Goal: Information Seeking & Learning: Learn about a topic

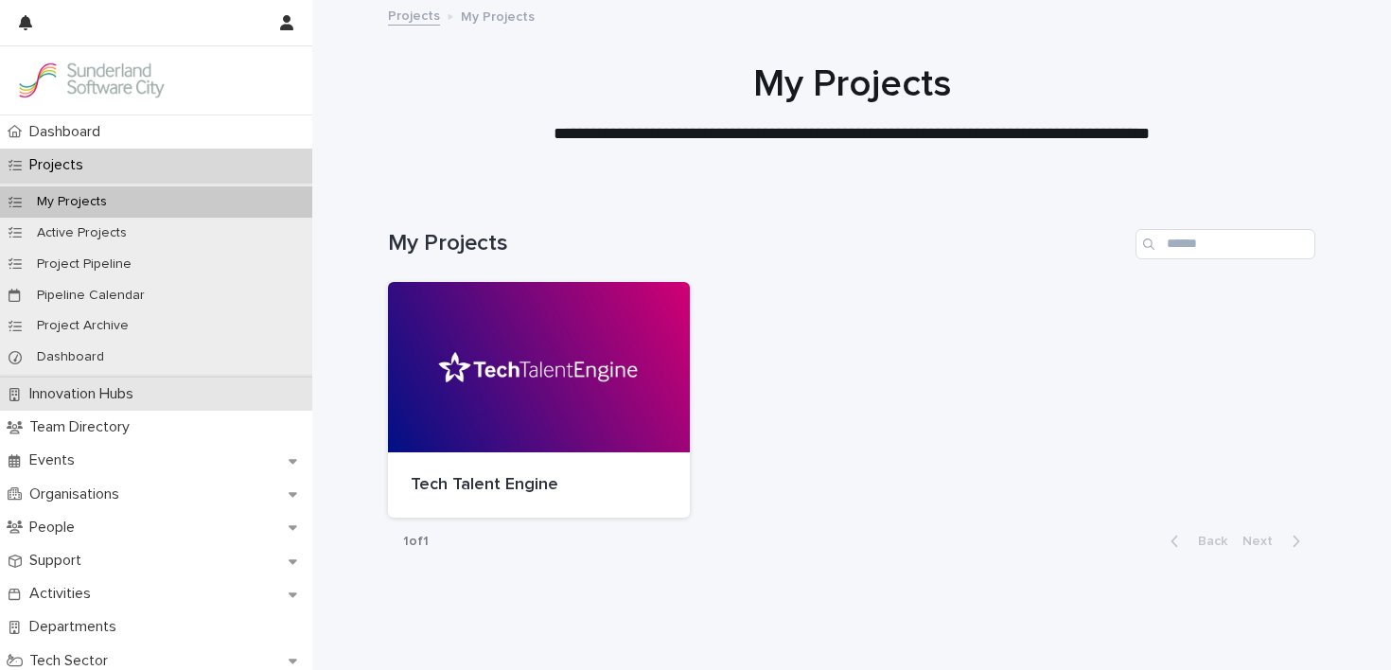
scroll to position [41, 0]
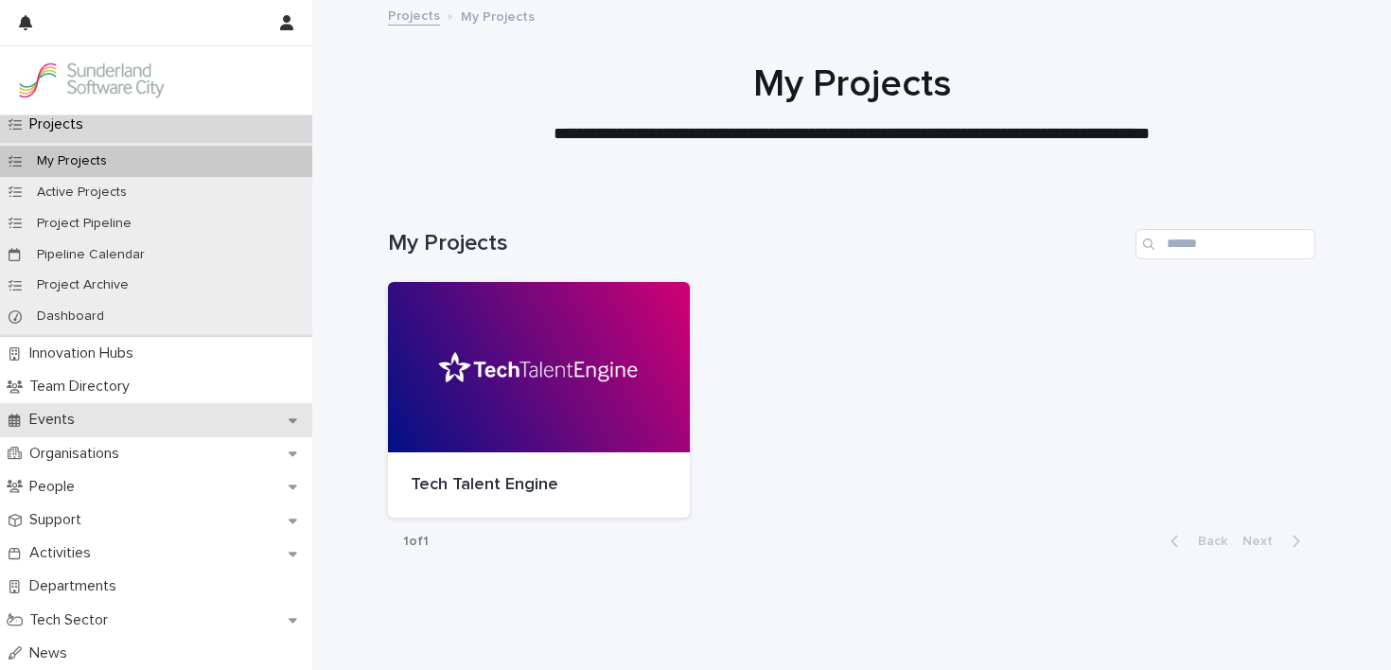
click at [43, 431] on div "Events" at bounding box center [156, 419] width 312 height 33
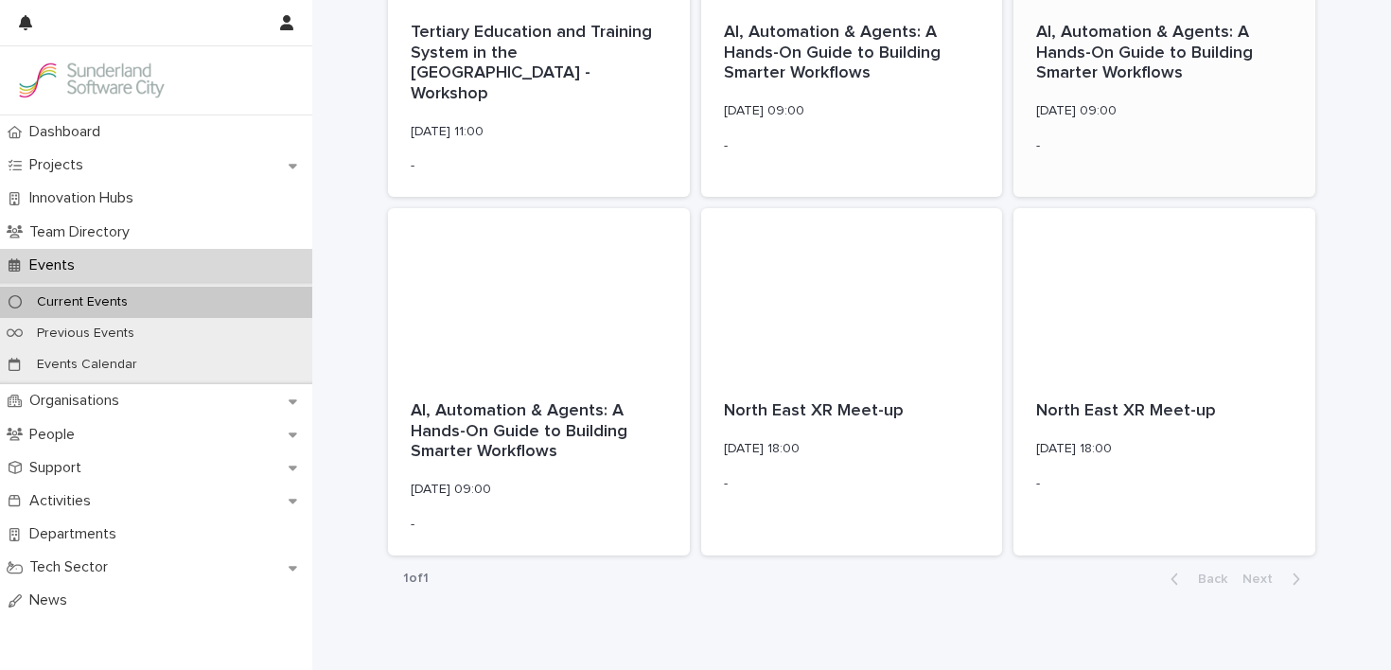
scroll to position [1970, 0]
click at [445, 125] on p "[DATE] 11:00" at bounding box center [539, 133] width 256 height 16
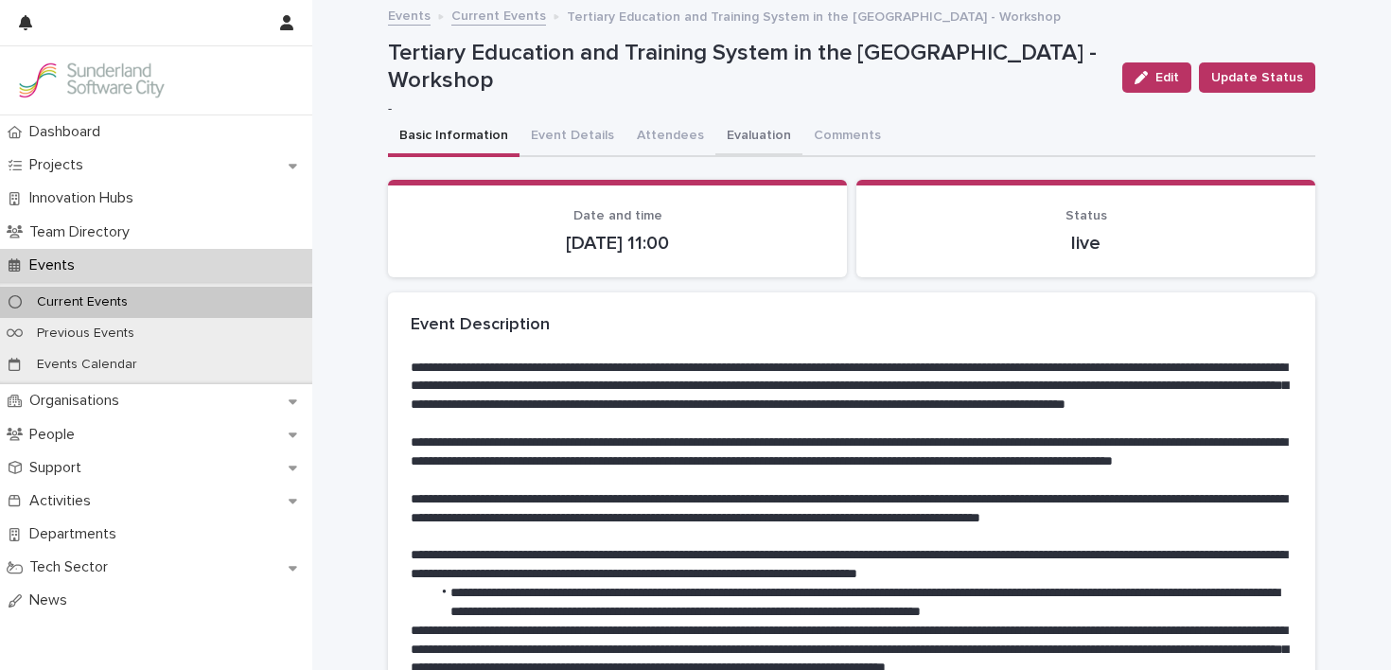
click at [723, 119] on button "Evaluation" at bounding box center [758, 137] width 87 height 40
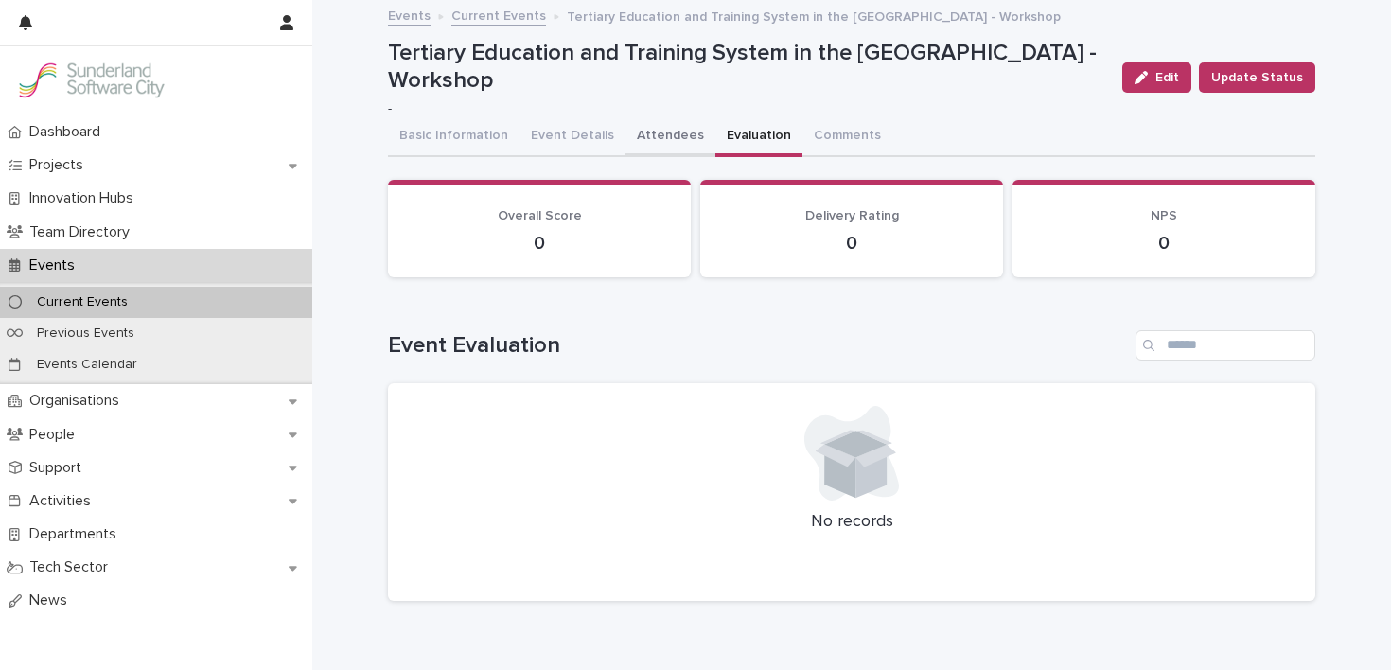
click at [640, 150] on button "Attendees" at bounding box center [670, 137] width 90 height 40
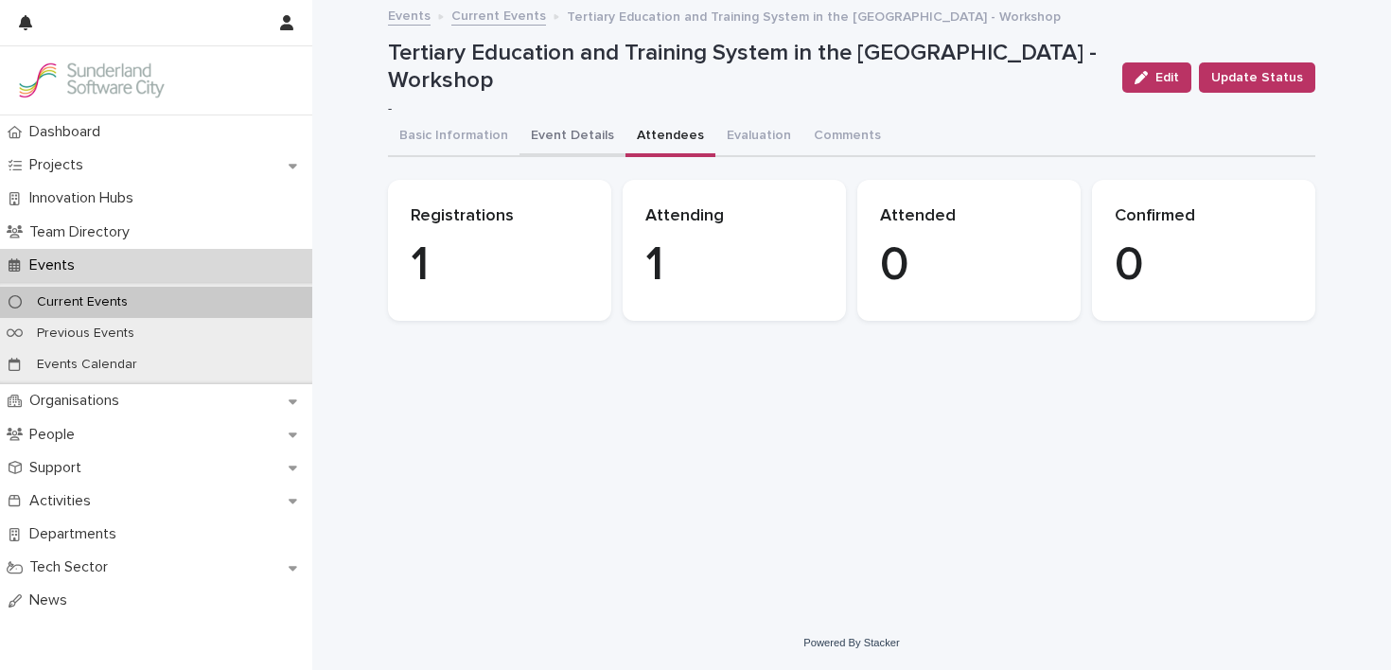
click at [572, 137] on button "Event Details" at bounding box center [572, 137] width 106 height 40
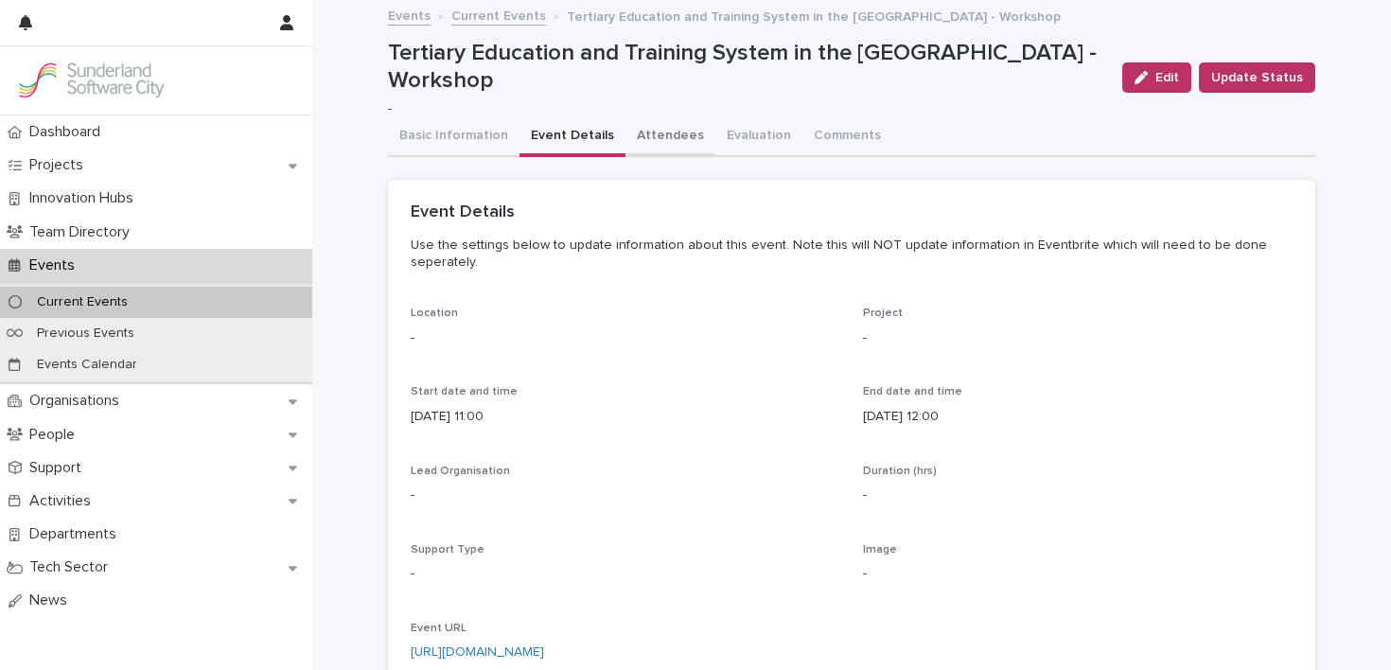
click at [614, 128] on div "Basic Information Event Details Attendees Evaluation Comments" at bounding box center [851, 137] width 927 height 40
click at [673, 137] on button "Attendees" at bounding box center [670, 137] width 90 height 40
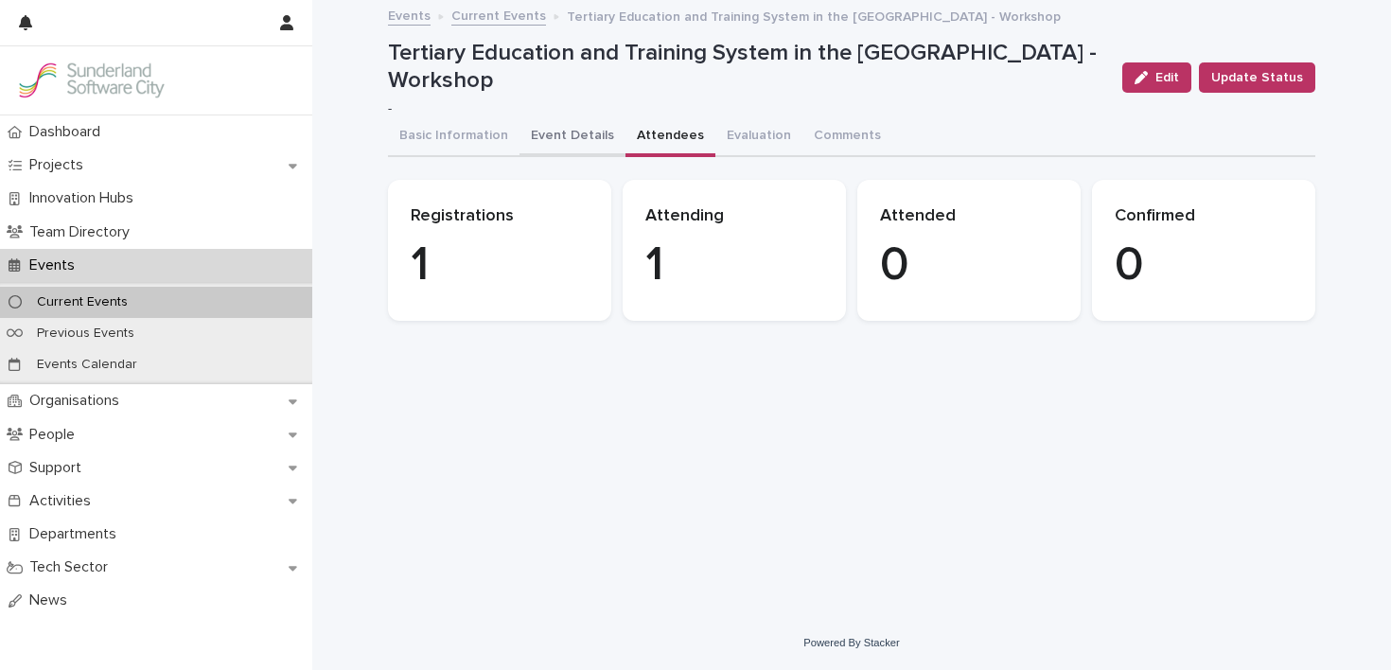
click at [579, 148] on button "Event Details" at bounding box center [572, 137] width 106 height 40
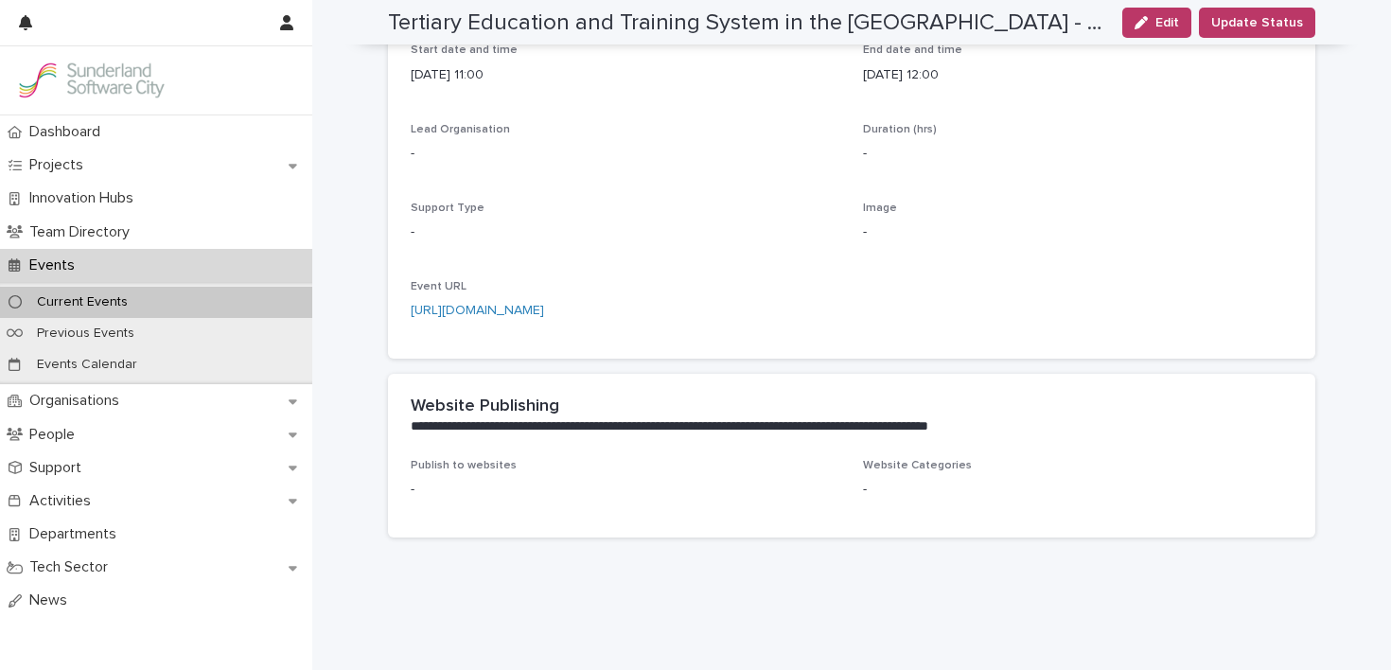
scroll to position [344, 0]
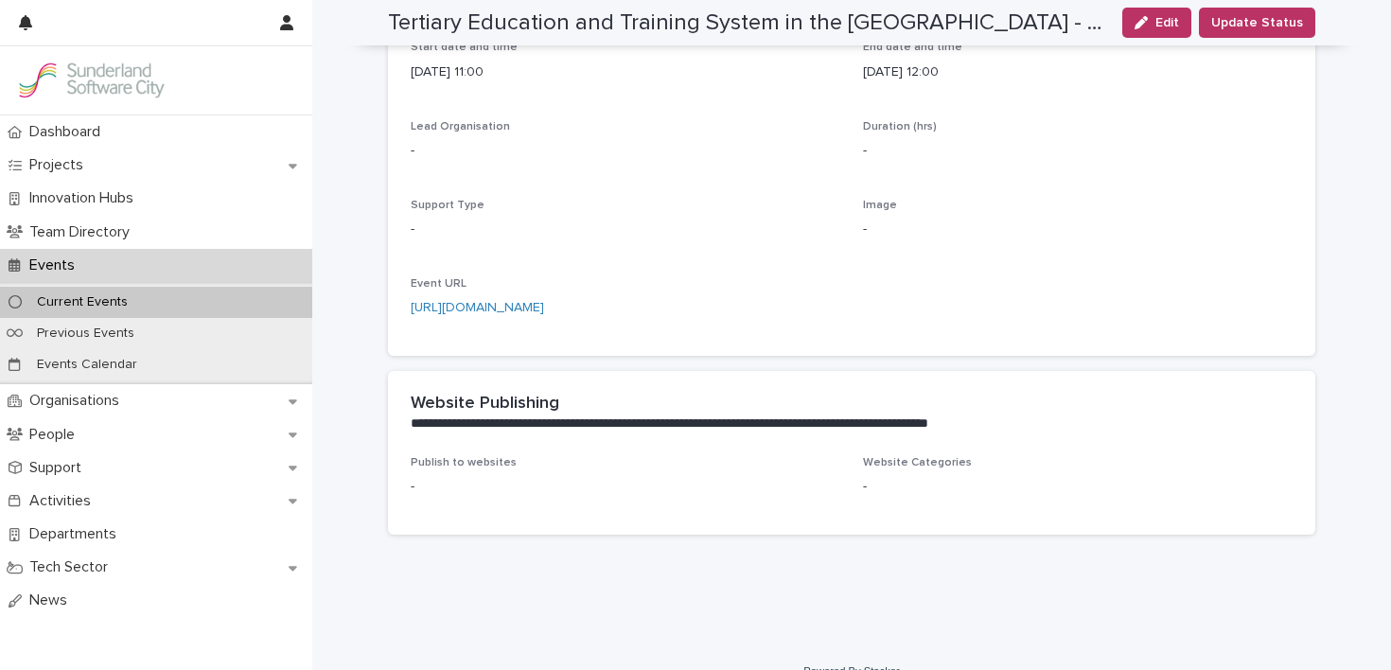
click at [685, 291] on div "Event URL [URL][DOMAIN_NAME]" at bounding box center [626, 305] width 430 height 56
click at [544, 311] on link "[URL][DOMAIN_NAME]" at bounding box center [477, 307] width 133 height 13
